Goal: Task Accomplishment & Management: Manage account settings

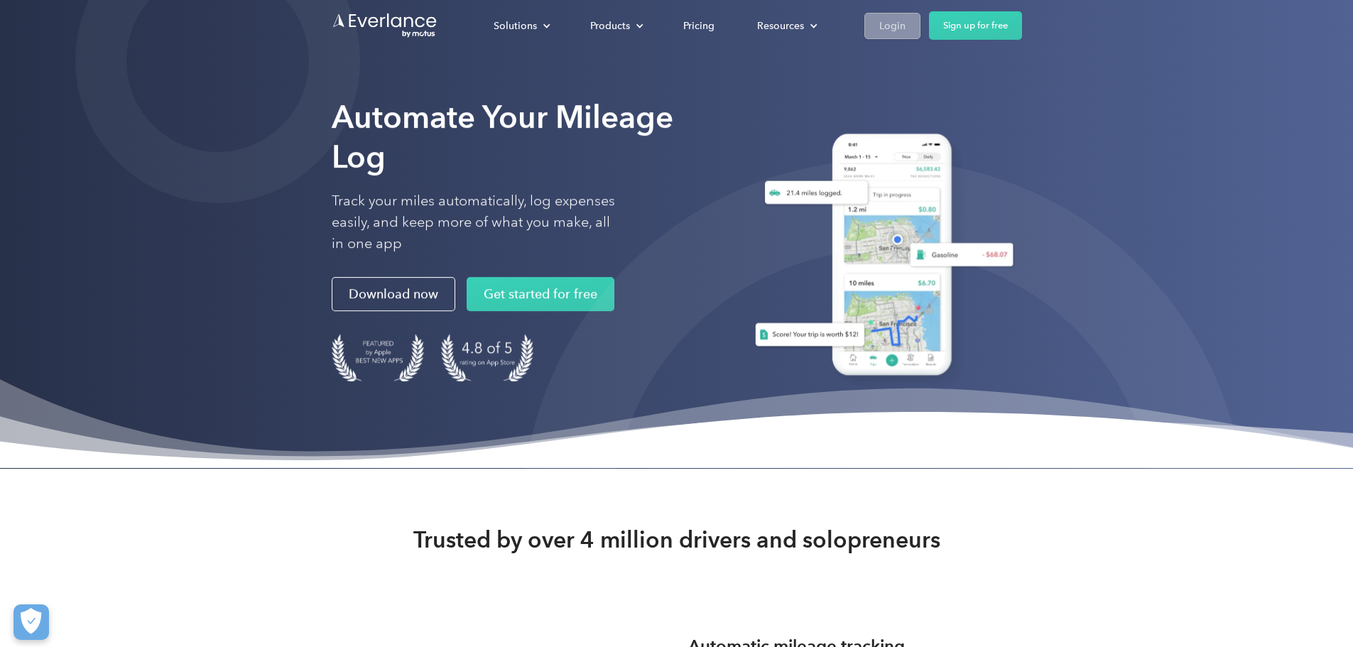
click at [921, 19] on link "Login" at bounding box center [893, 26] width 56 height 26
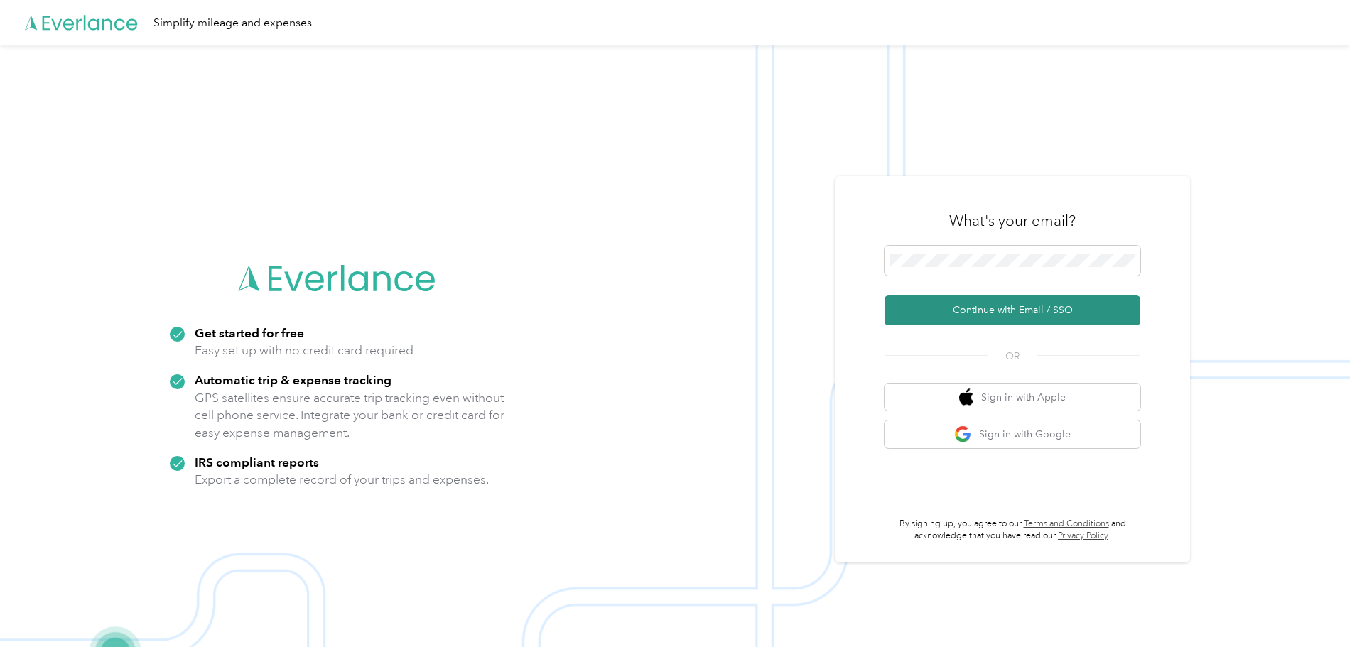
click at [992, 313] on button "Continue with Email / SSO" at bounding box center [1012, 311] width 256 height 30
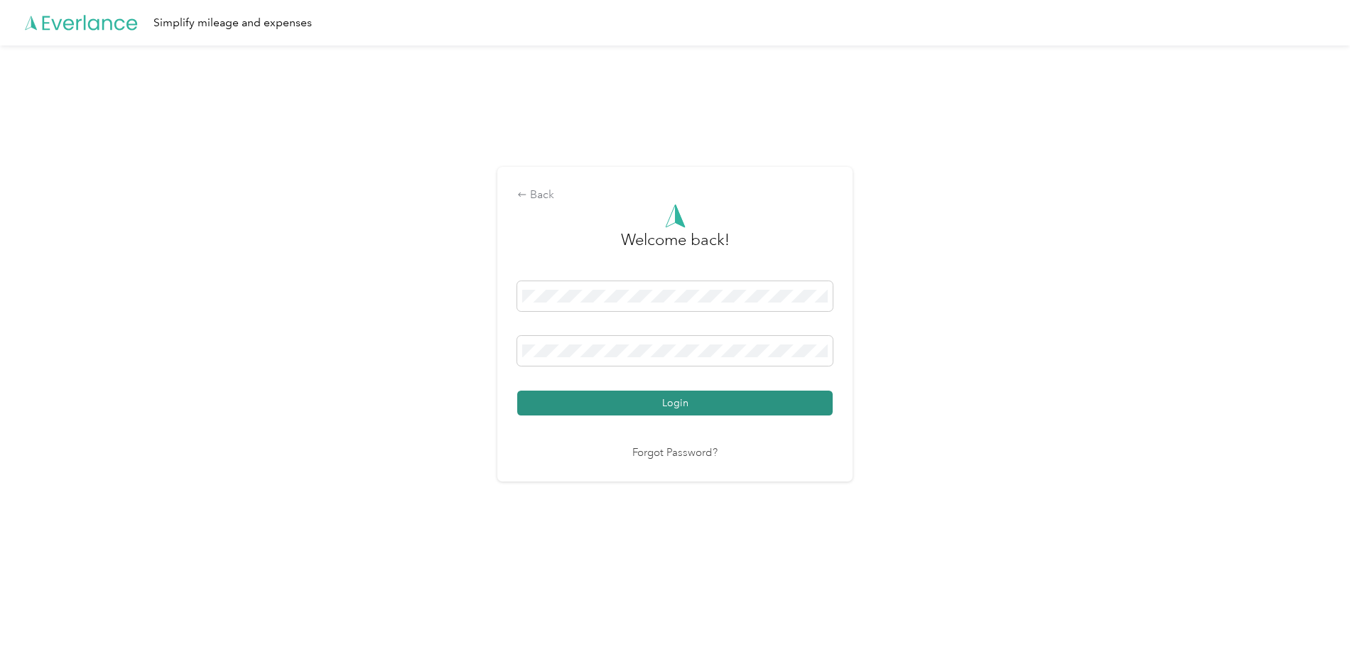
click at [668, 407] on button "Login" at bounding box center [674, 403] width 315 height 25
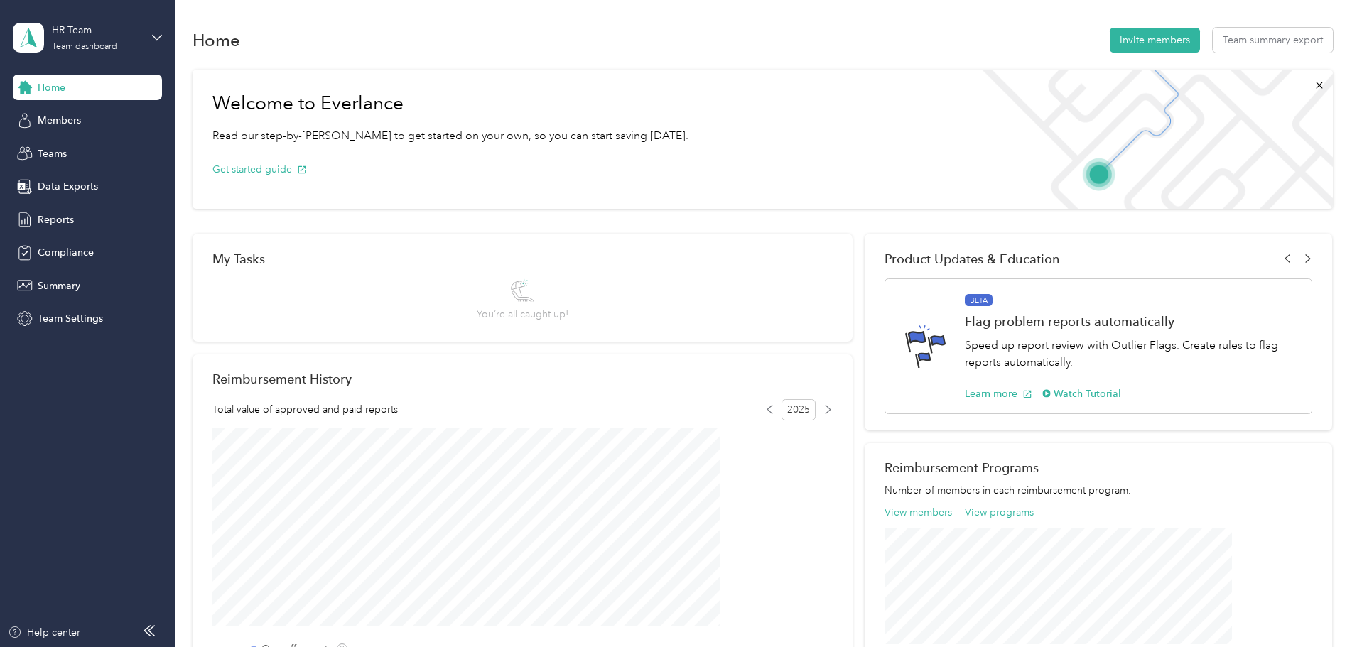
click at [144, 33] on div "HR Team Team dashboard" at bounding box center [87, 38] width 149 height 50
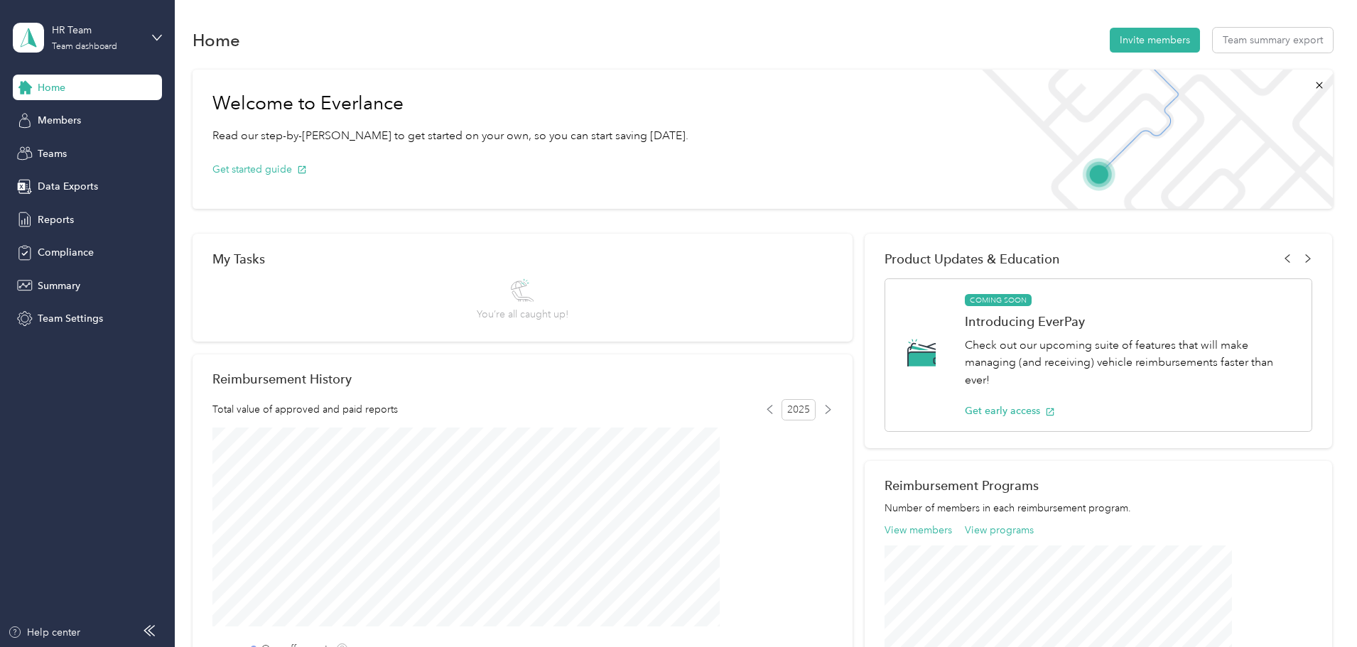
click at [96, 153] on div "Personal dashboard" at bounding box center [202, 143] width 359 height 25
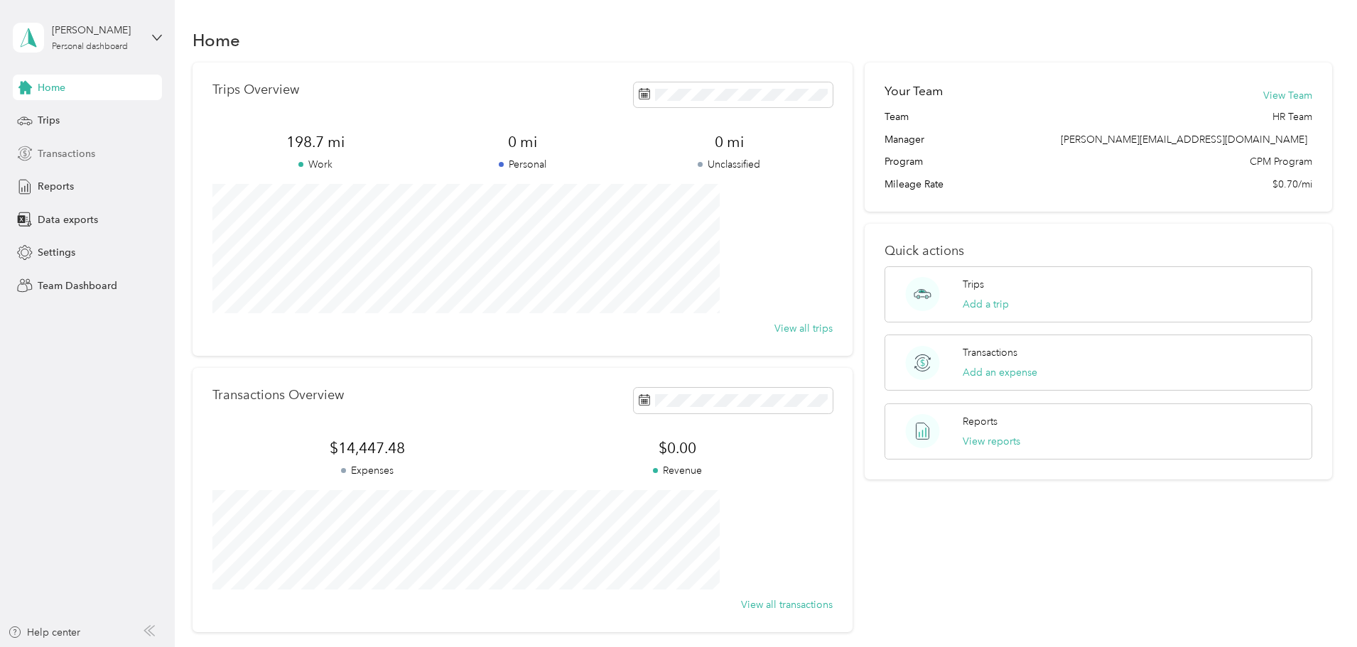
click at [70, 156] on span "Transactions" at bounding box center [67, 153] width 58 height 15
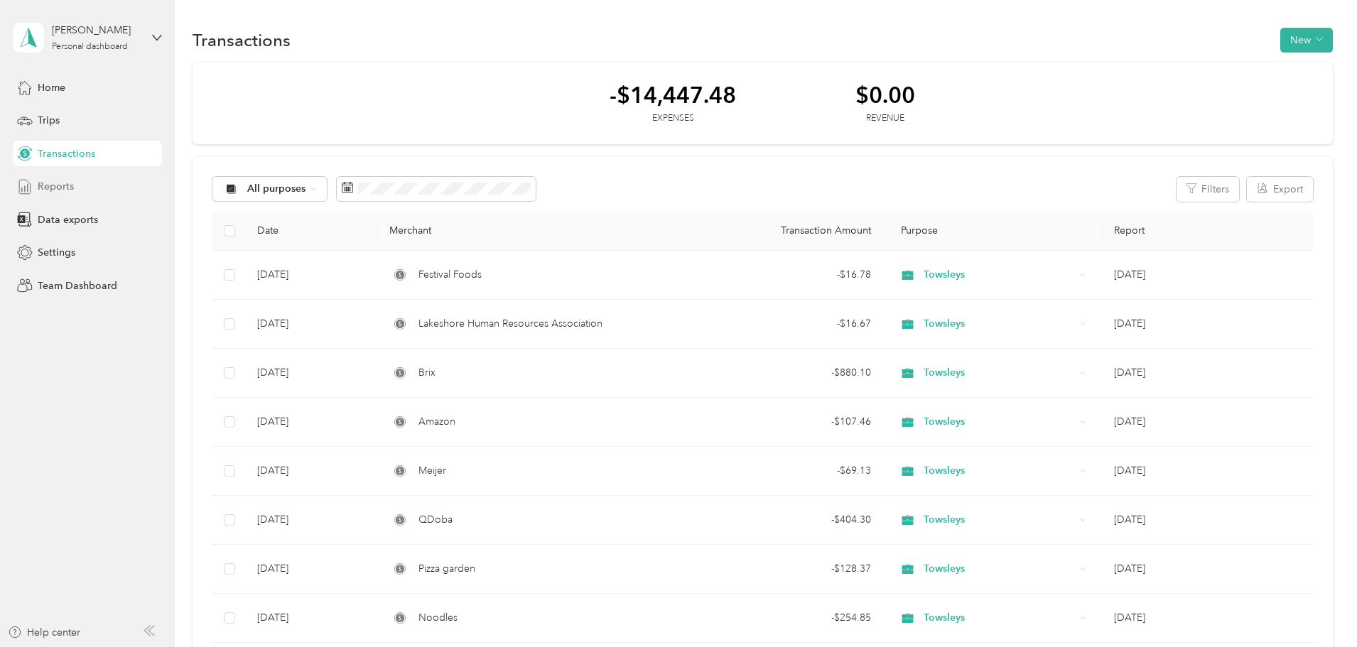
click at [62, 189] on span "Reports" at bounding box center [56, 186] width 36 height 15
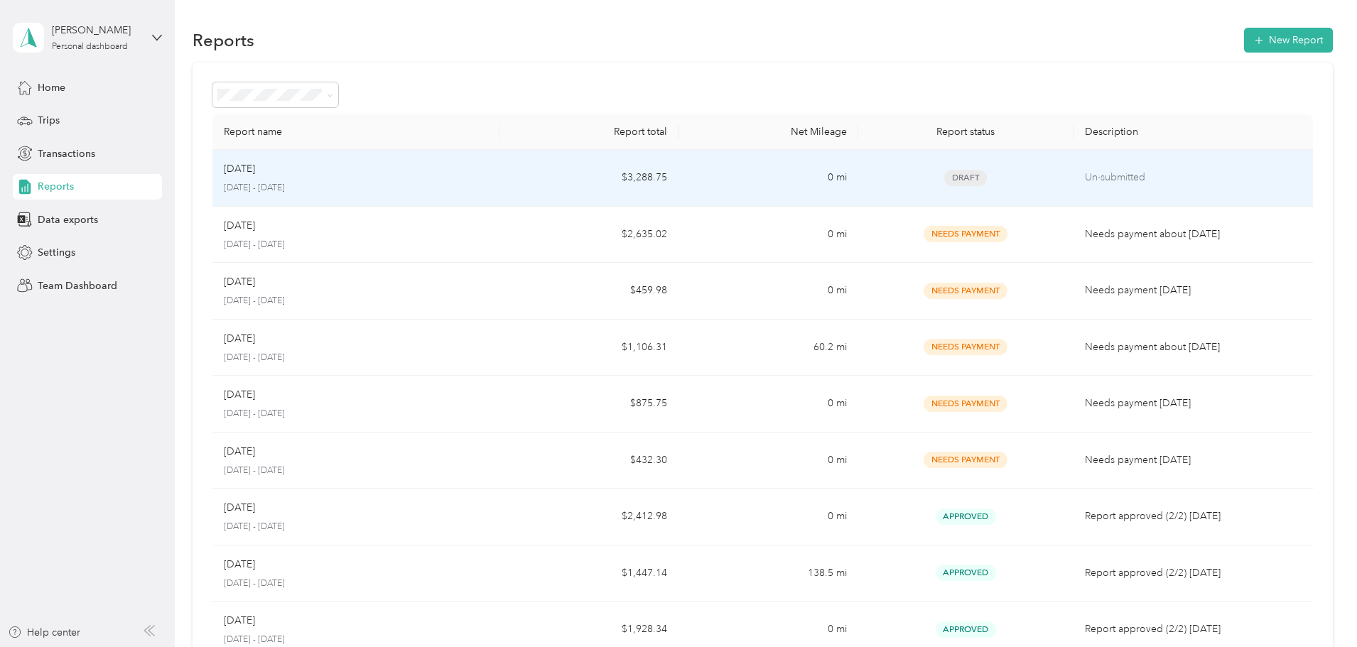
click at [570, 184] on td "$3,288.75" at bounding box center [588, 178] width 179 height 57
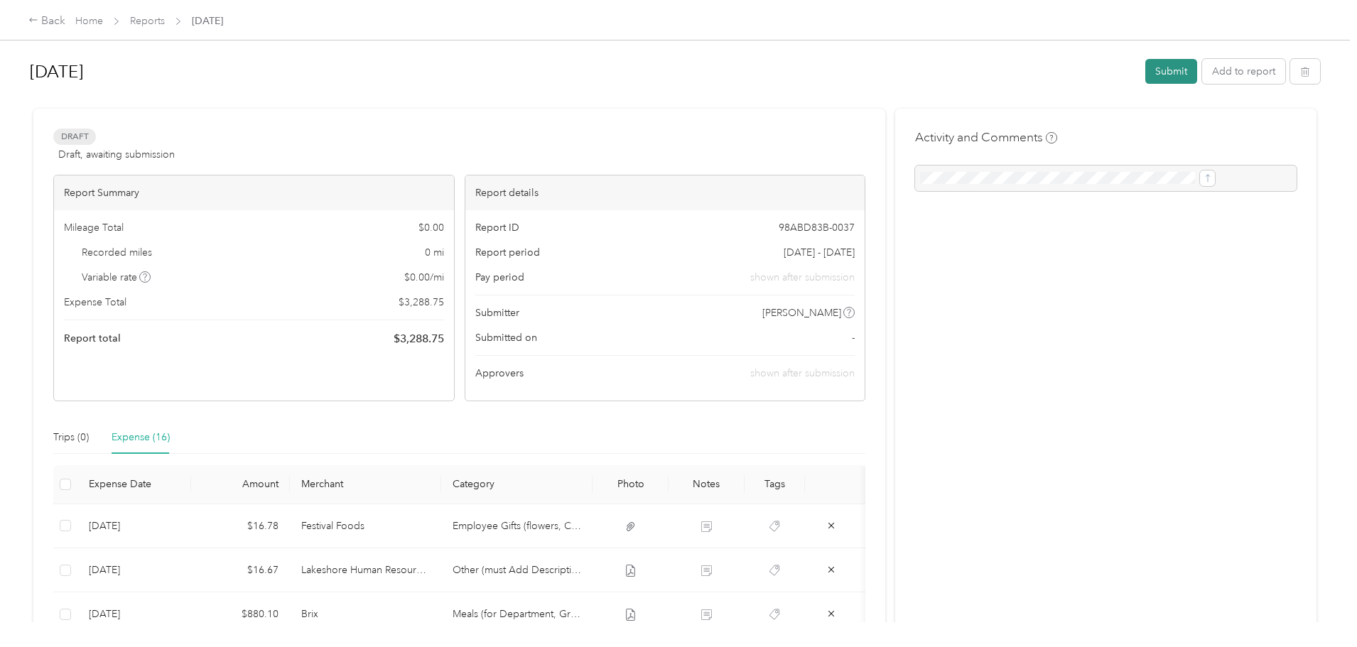
click at [1145, 67] on button "Submit" at bounding box center [1171, 71] width 52 height 25
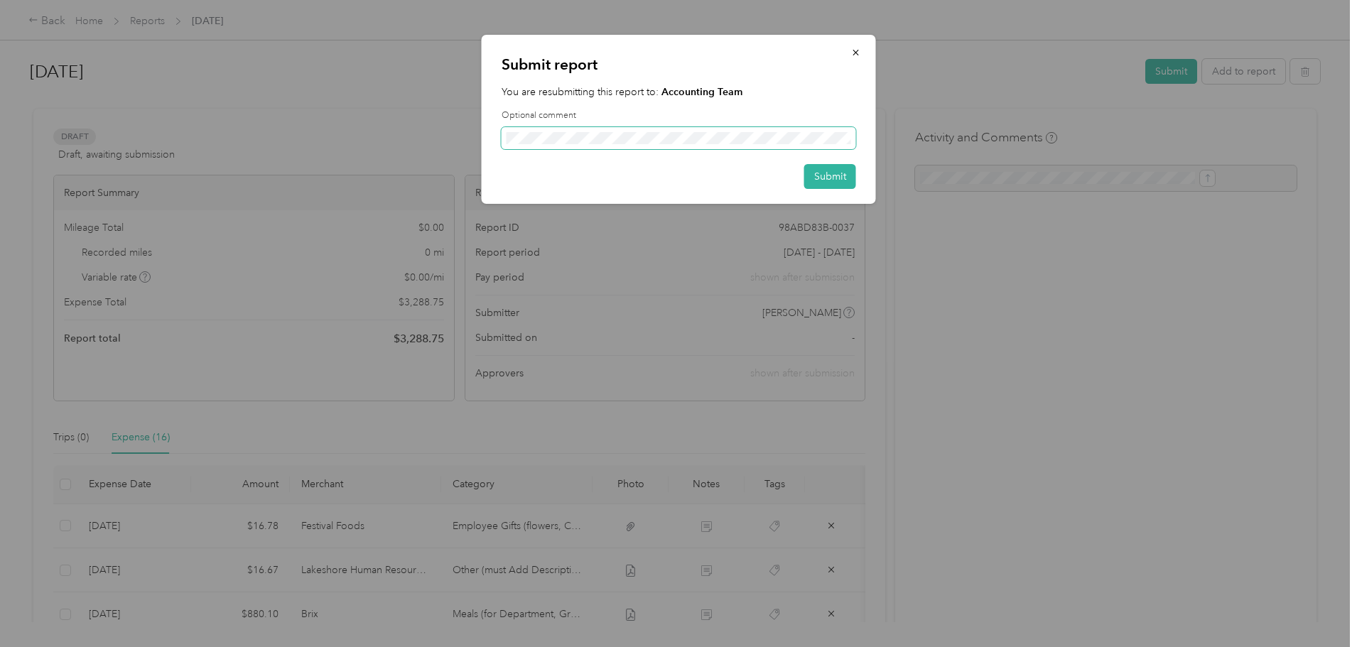
click at [648, 146] on span at bounding box center [679, 138] width 354 height 23
click at [671, 143] on div "Submit report You are resubmitting this report to: Accounting Team Optional com…" at bounding box center [679, 119] width 394 height 169
click at [819, 179] on button "Submit" at bounding box center [830, 176] width 52 height 25
